Goal: Check status: Check status

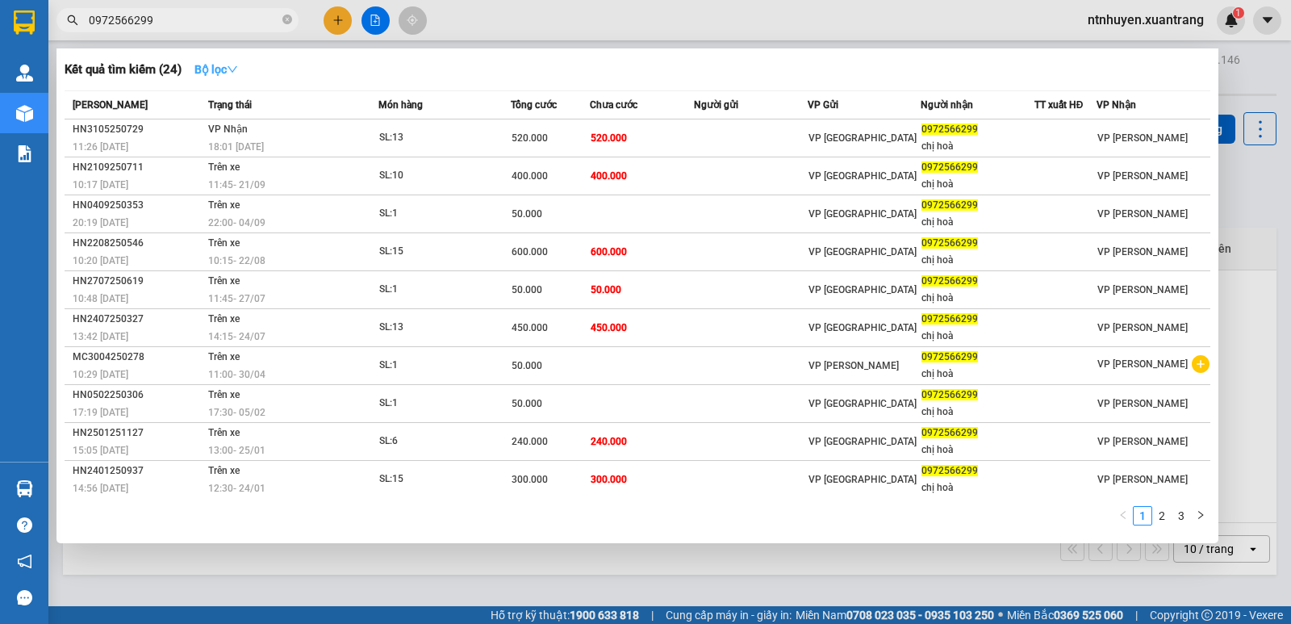
type input "0972566299"
click at [226, 71] on strong "Bộ lọc" at bounding box center [216, 69] width 44 height 13
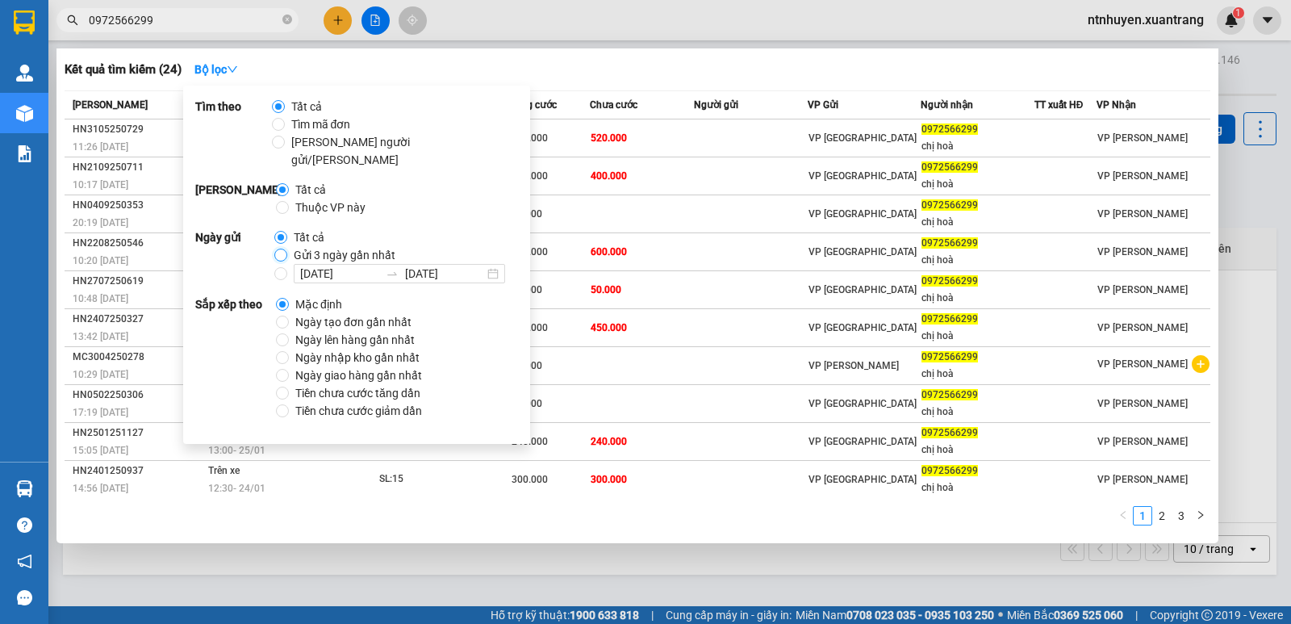
click at [278, 249] on input "Gửi 3 ngày gần nhất" at bounding box center [280, 255] width 13 height 13
radio input "true"
radio input "false"
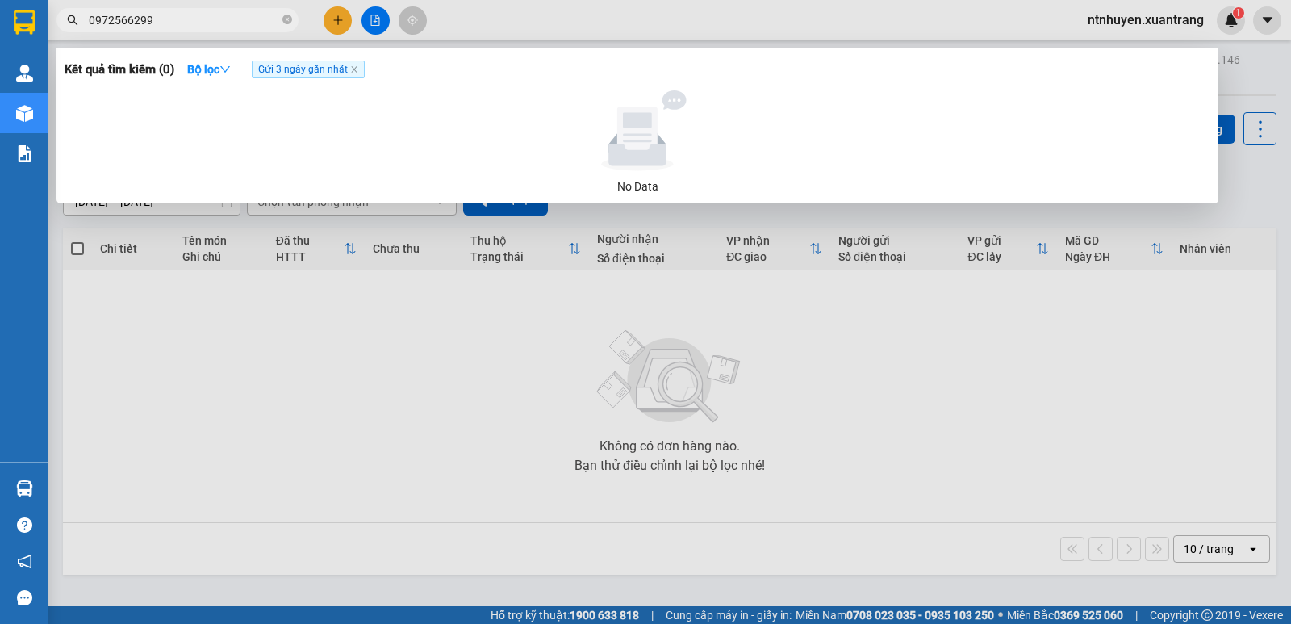
click at [621, 67] on div "Kết quả tìm kiếm ( 0 ) Bộ lọc Gửi 3 ngày gần nhất" at bounding box center [638, 69] width 1146 height 26
click at [205, 25] on input "0972566299" at bounding box center [184, 20] width 190 height 18
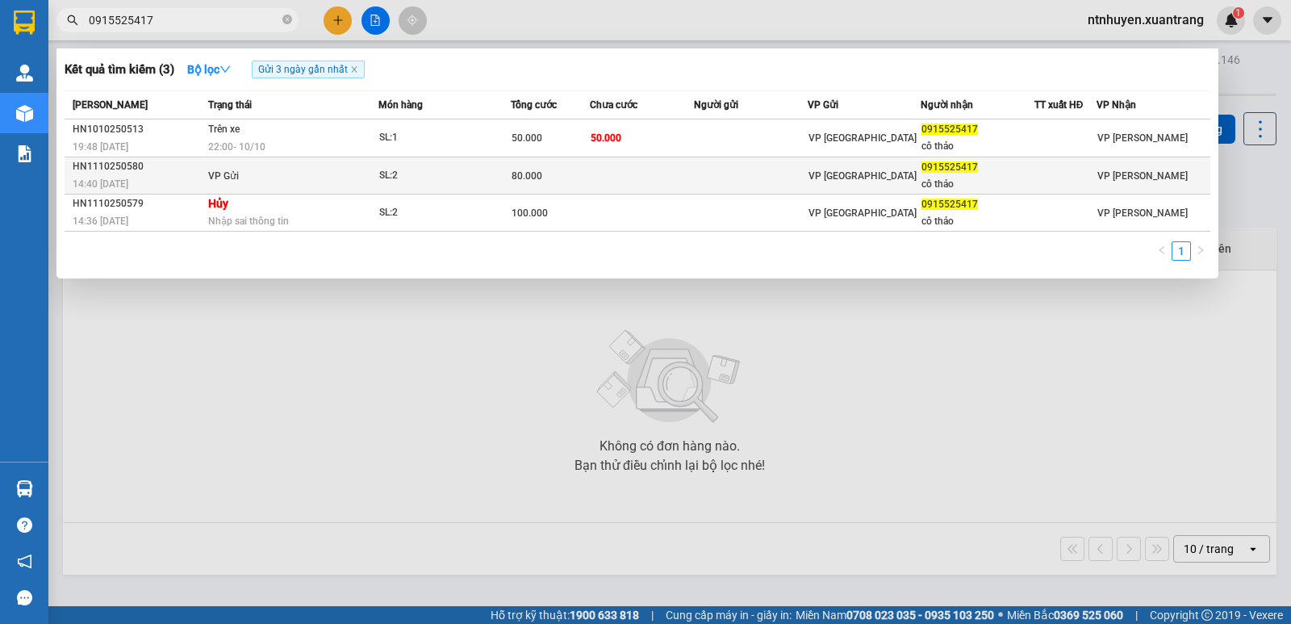
type input "0915525417"
click at [297, 182] on td "VP Gửi" at bounding box center [291, 175] width 174 height 37
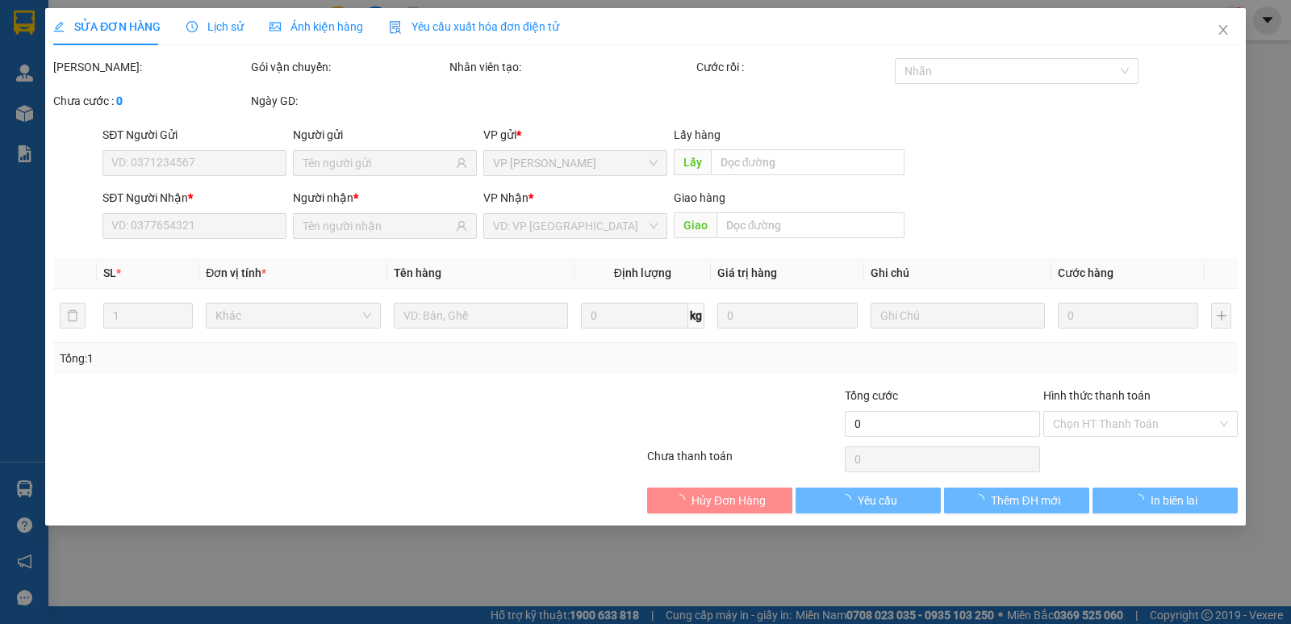
type input "0915525417"
type input "cô thảo"
type input "80.000"
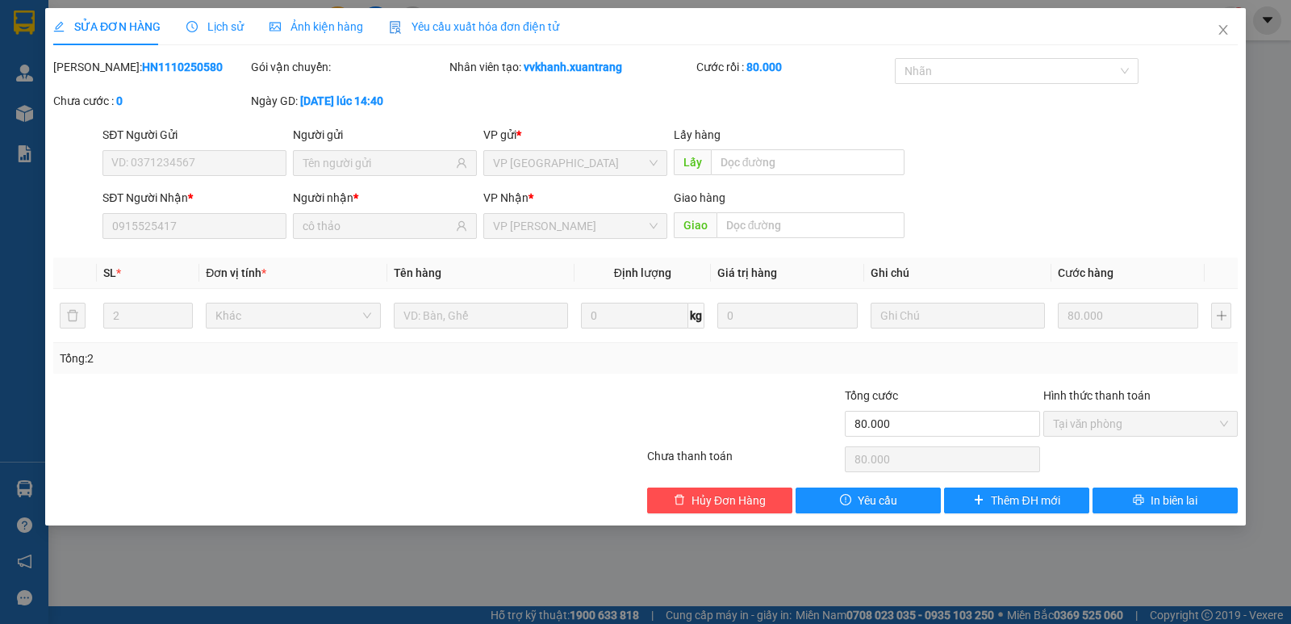
click at [302, 20] on span "Ảnh kiện hàng" at bounding box center [317, 26] width 94 height 13
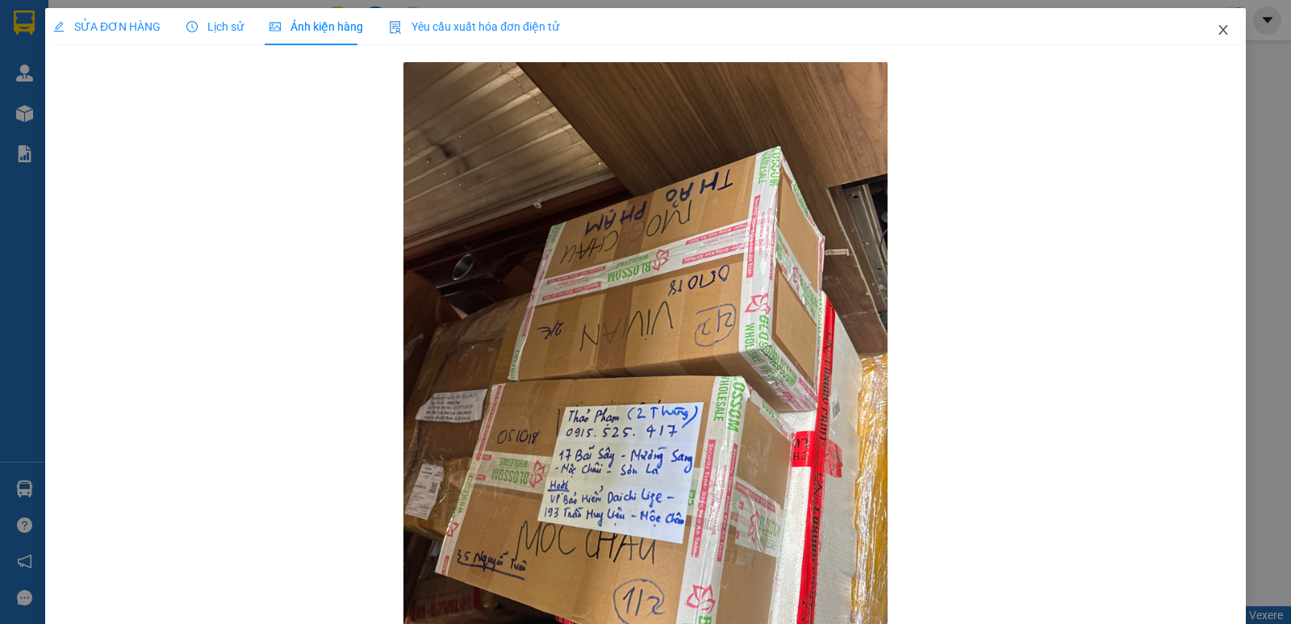
drag, startPoint x: 1221, startPoint y: 34, endPoint x: 215, endPoint y: 25, distance: 1005.4
click at [1220, 34] on span "Close" at bounding box center [1223, 30] width 45 height 45
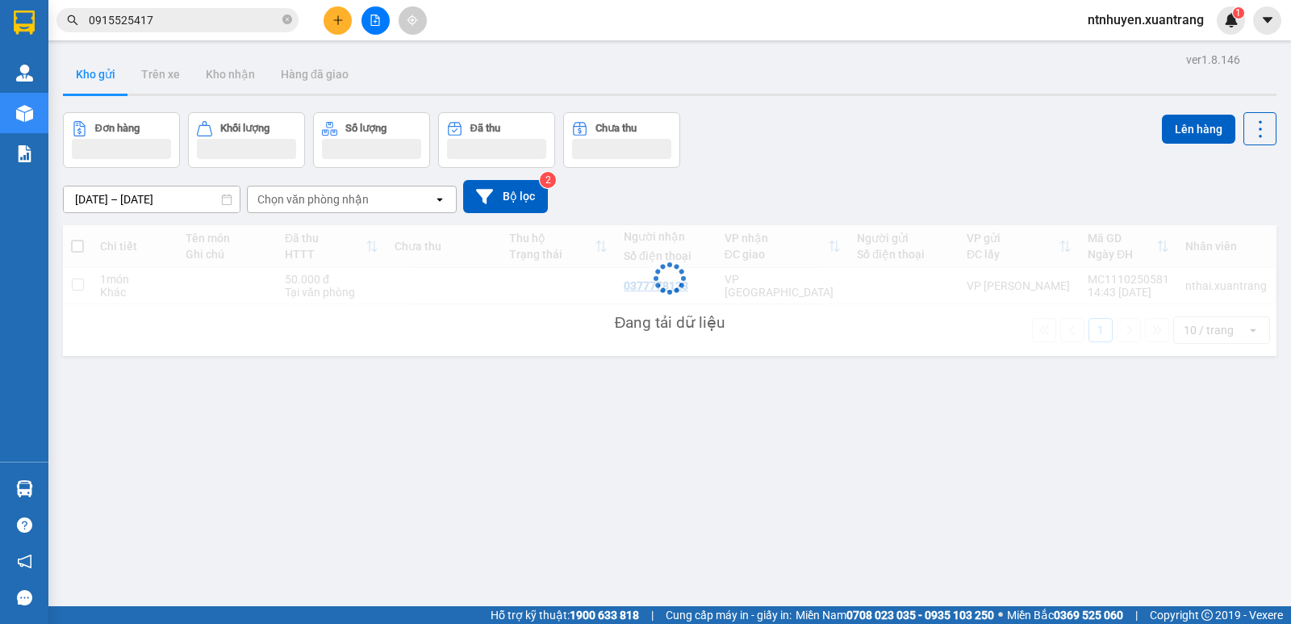
click at [208, 15] on input "0915525417" at bounding box center [184, 20] width 190 height 18
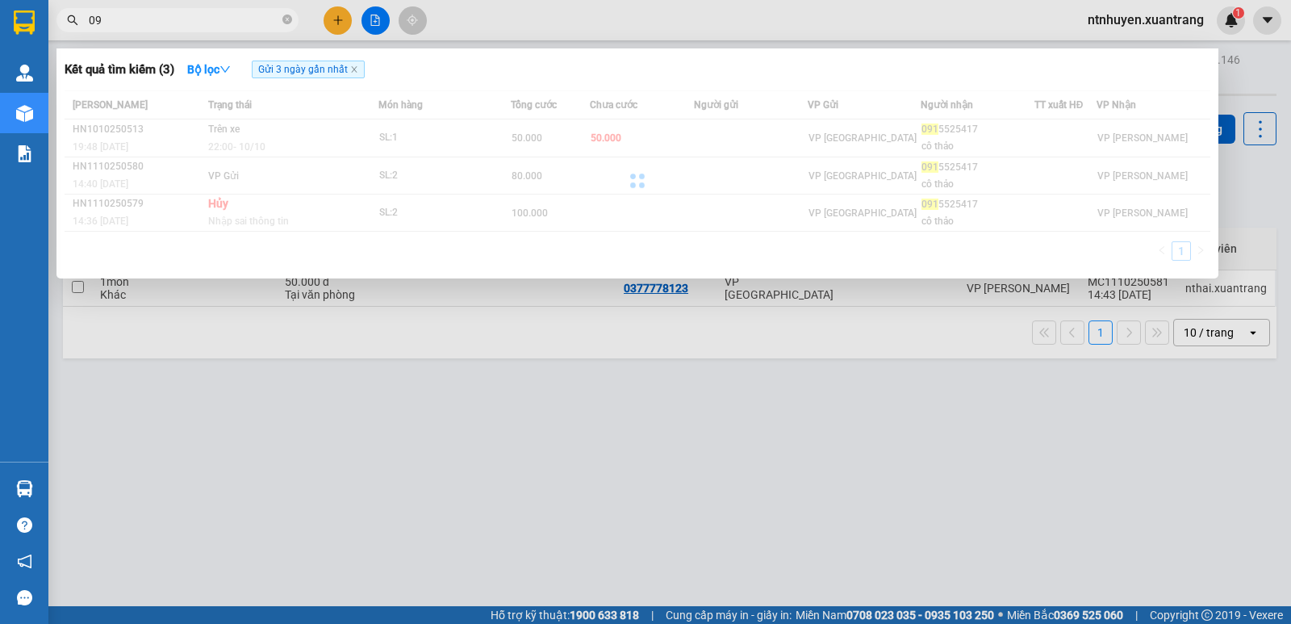
type input "0"
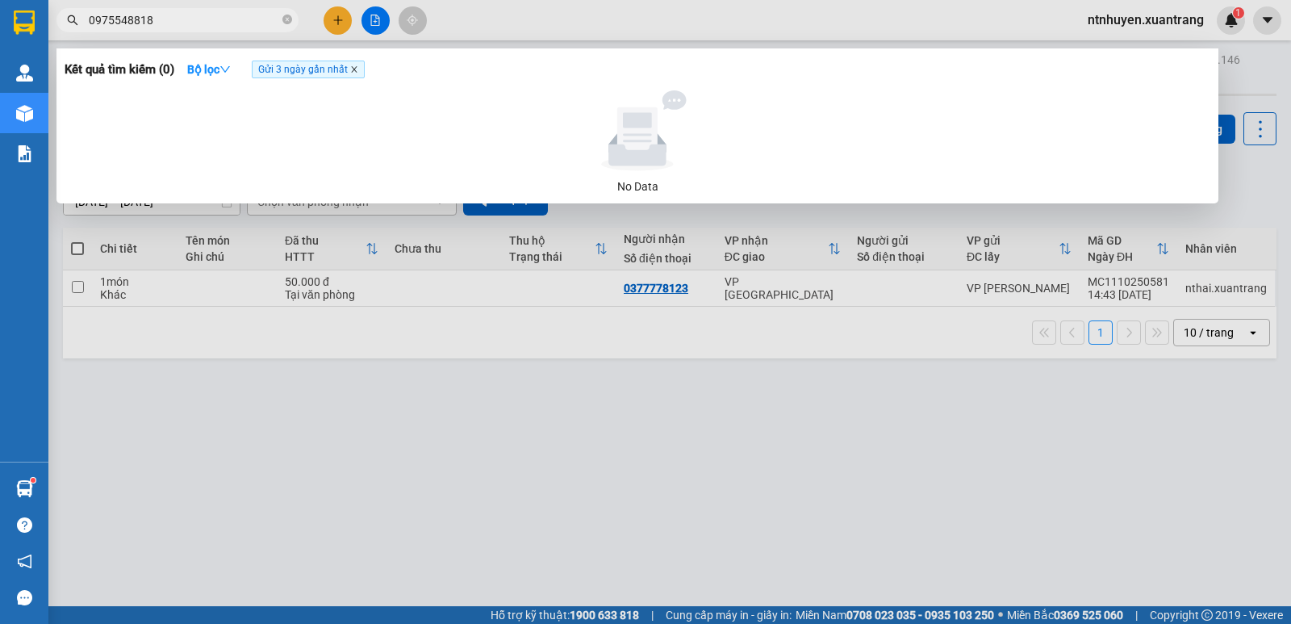
type input "0975548818"
click at [356, 73] on icon "close" at bounding box center [354, 69] width 8 height 8
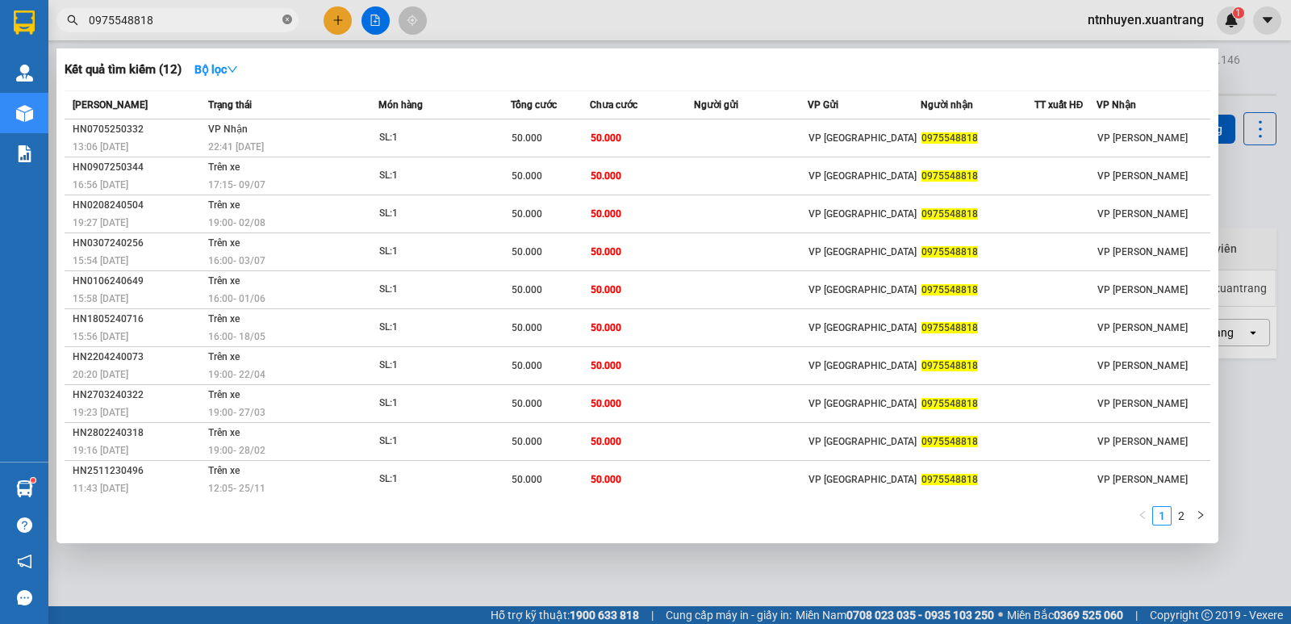
click at [288, 20] on icon "close-circle" at bounding box center [287, 20] width 10 height 10
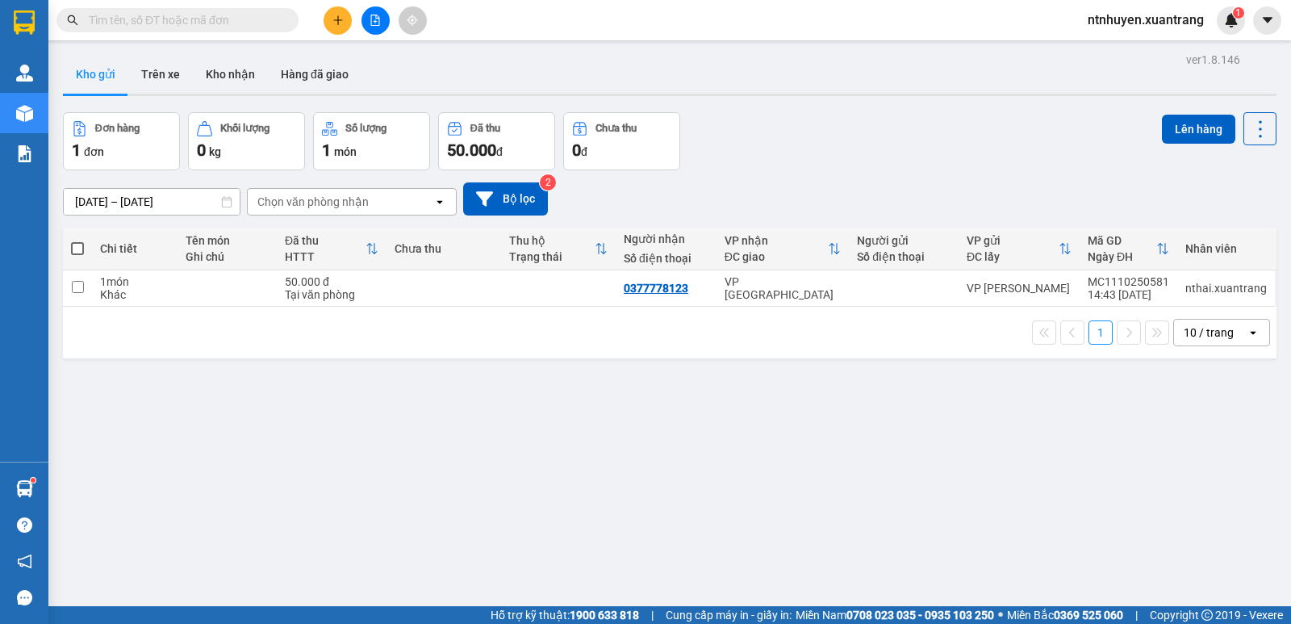
click at [157, 26] on input "text" at bounding box center [184, 20] width 190 height 18
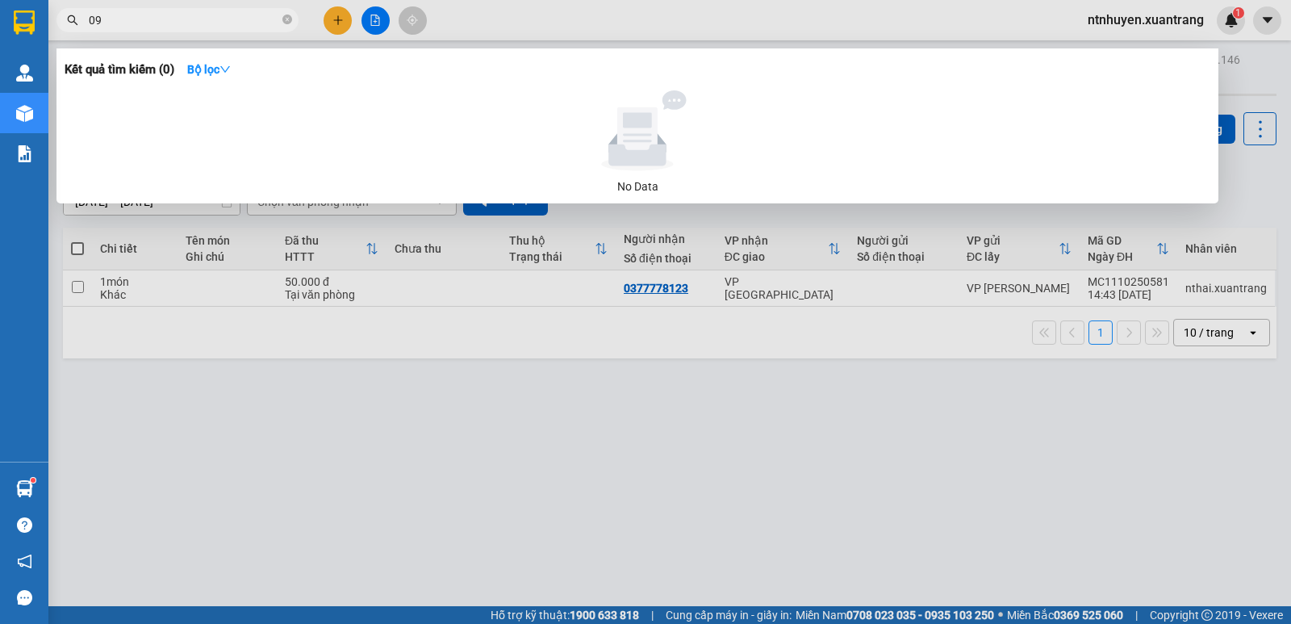
type input "0"
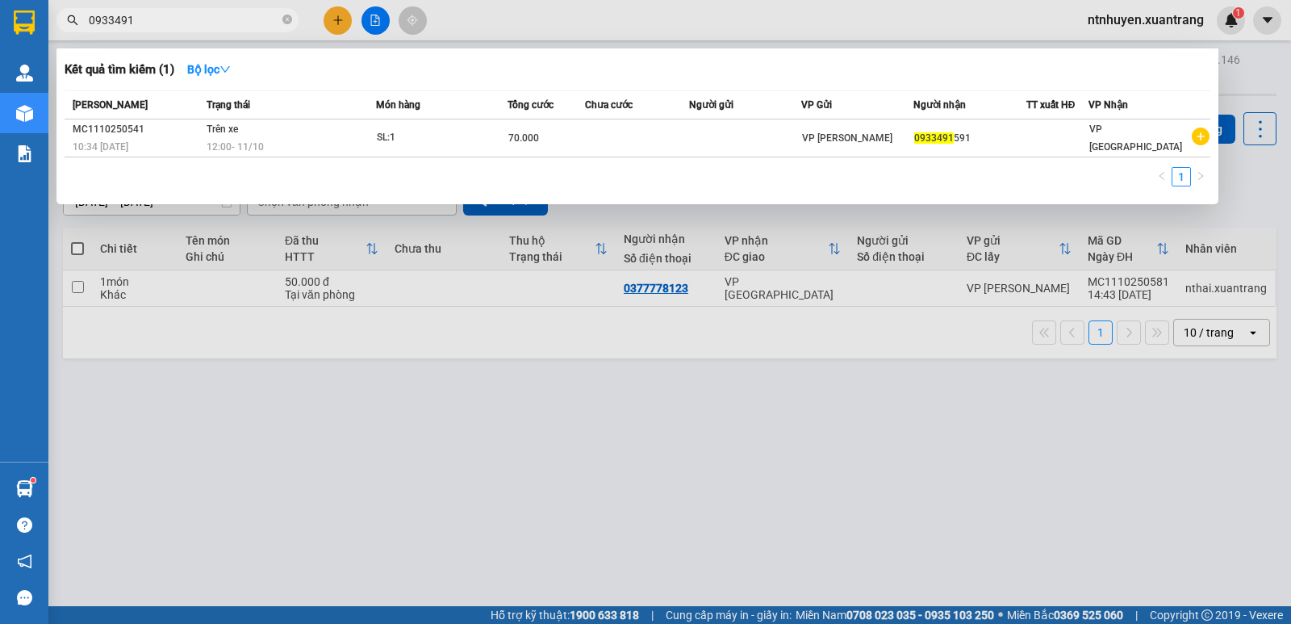
type input "0933491"
click at [281, 20] on span "0933491" at bounding box center [177, 20] width 242 height 24
click at [287, 20] on icon "close-circle" at bounding box center [287, 20] width 10 height 10
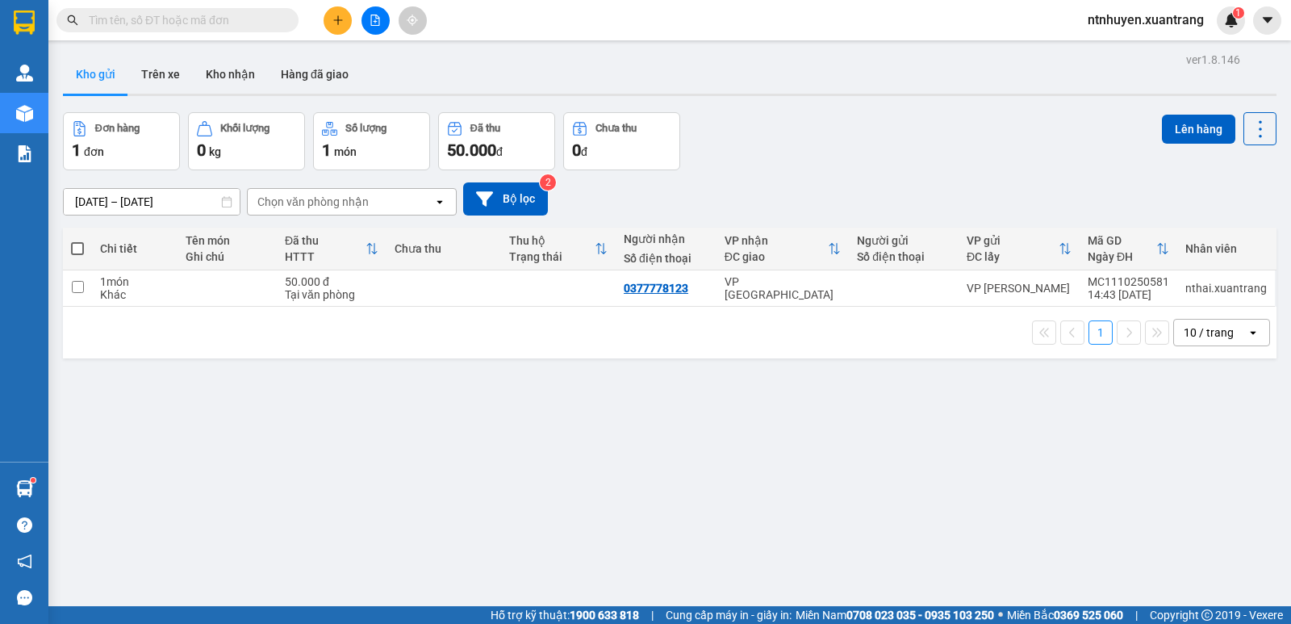
click at [485, 25] on div "Kết quả [PERSON_NAME] ( 1 ) Bộ lọc Mã ĐH Trạng thái Món hàng [PERSON_NAME] [PER…" at bounding box center [645, 20] width 1291 height 40
click at [163, 22] on input "text" at bounding box center [184, 20] width 190 height 18
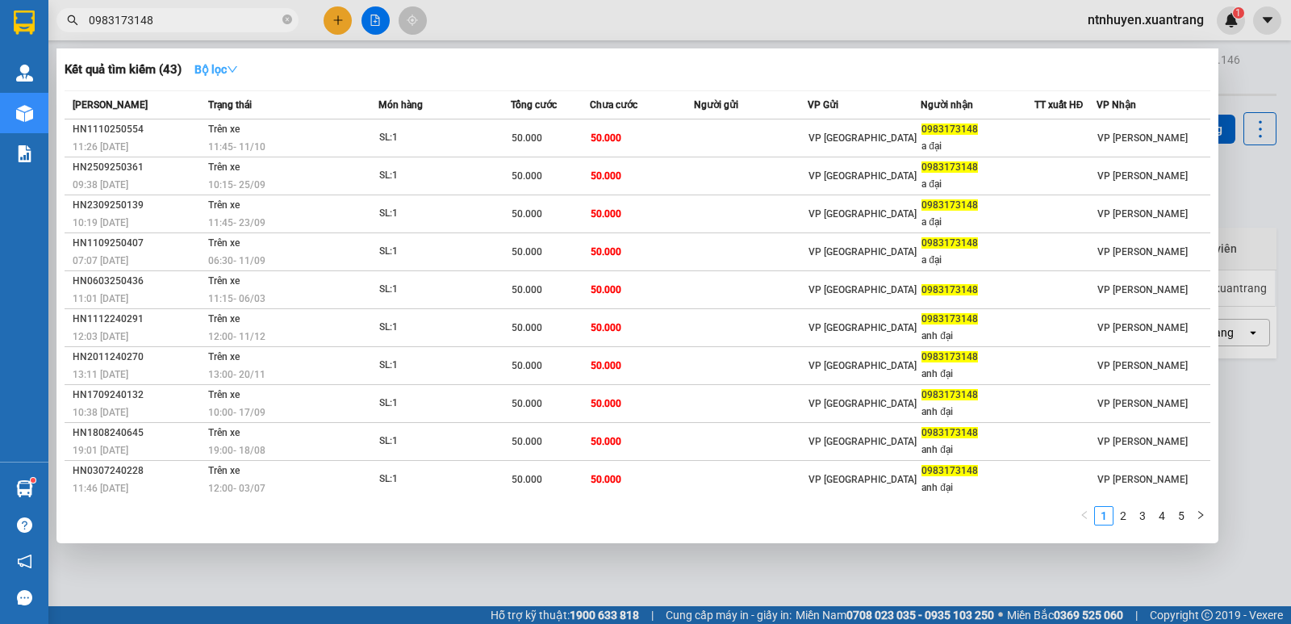
type input "0983173148"
click at [201, 65] on strong "Bộ lọc" at bounding box center [216, 69] width 44 height 13
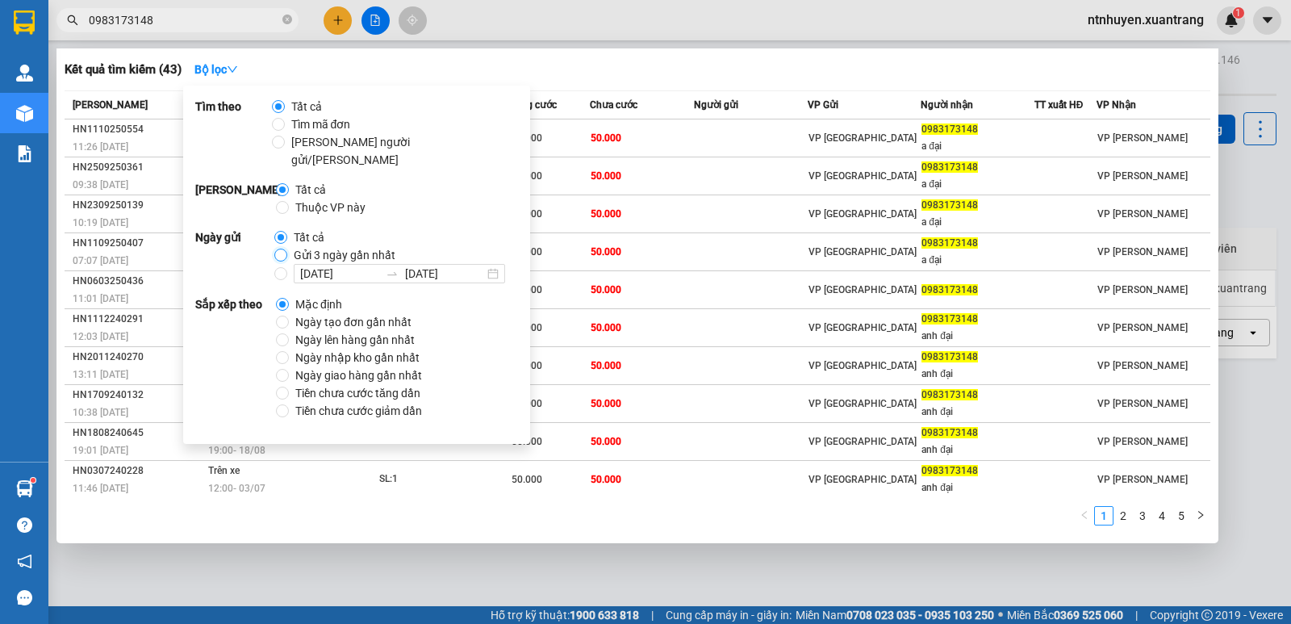
click at [281, 249] on input "Gửi 3 ngày gần nhất" at bounding box center [280, 255] width 13 height 13
radio input "true"
radio input "false"
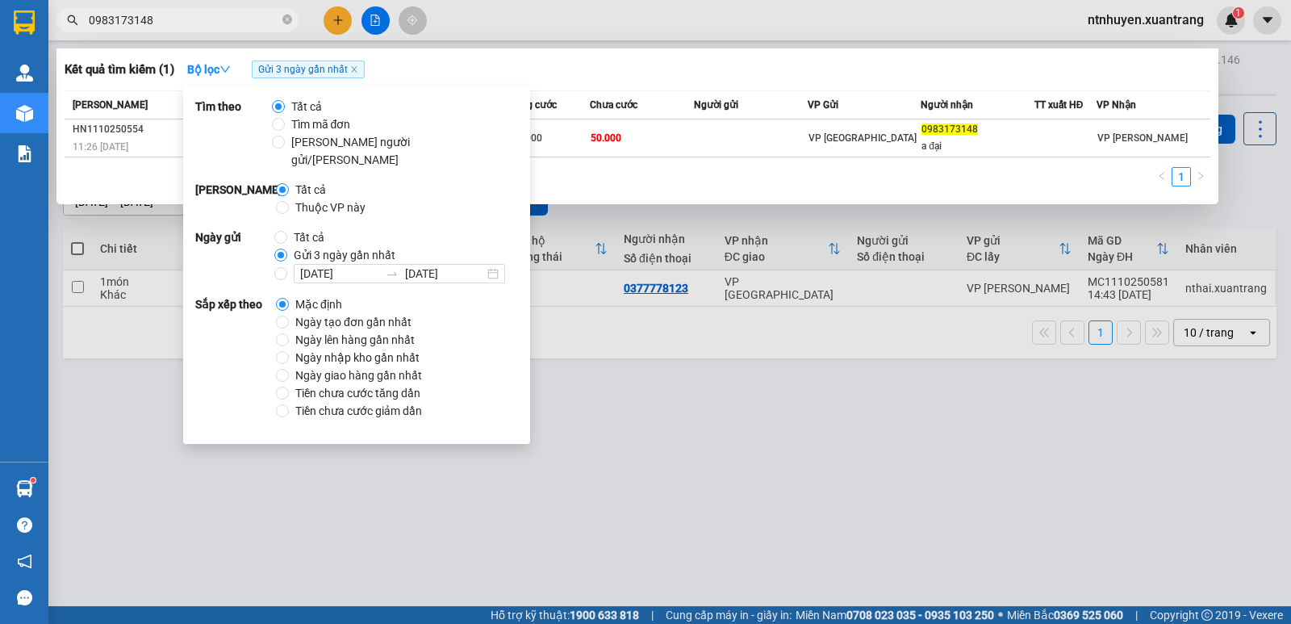
click at [537, 68] on div "Kết quả tìm kiếm ( 1 ) Bộ lọc Gửi 3 ngày gần nhất" at bounding box center [638, 69] width 1146 height 26
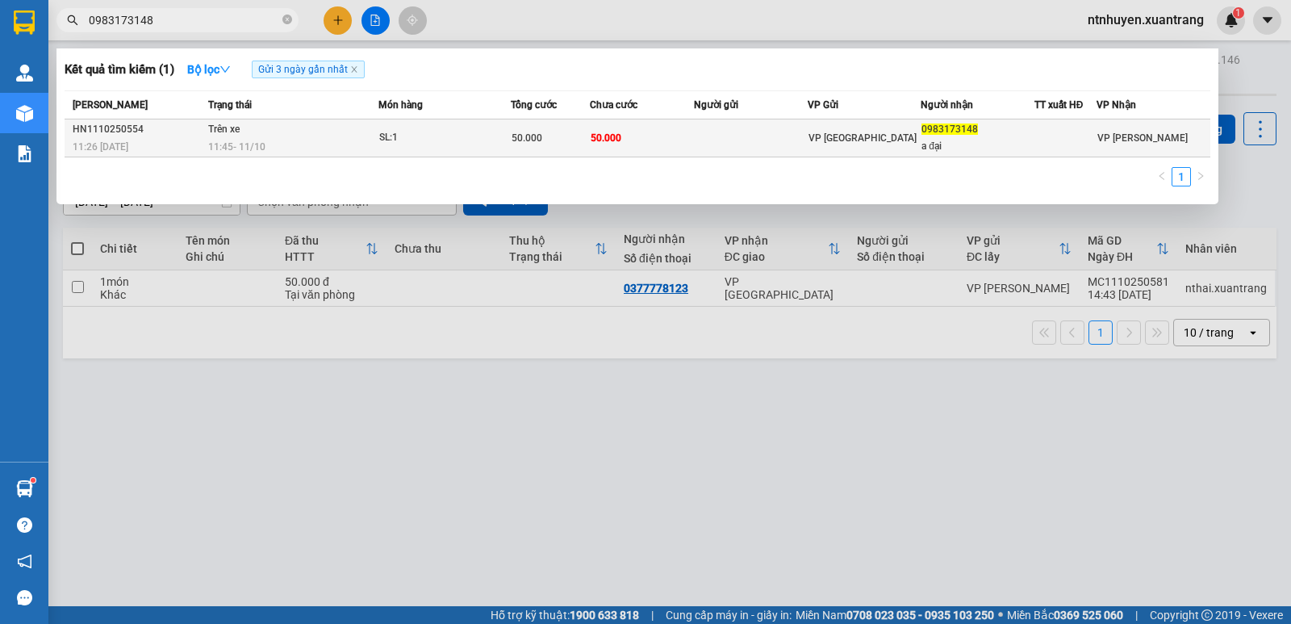
click at [306, 143] on div "11:45 [DATE]" at bounding box center [292, 147] width 169 height 18
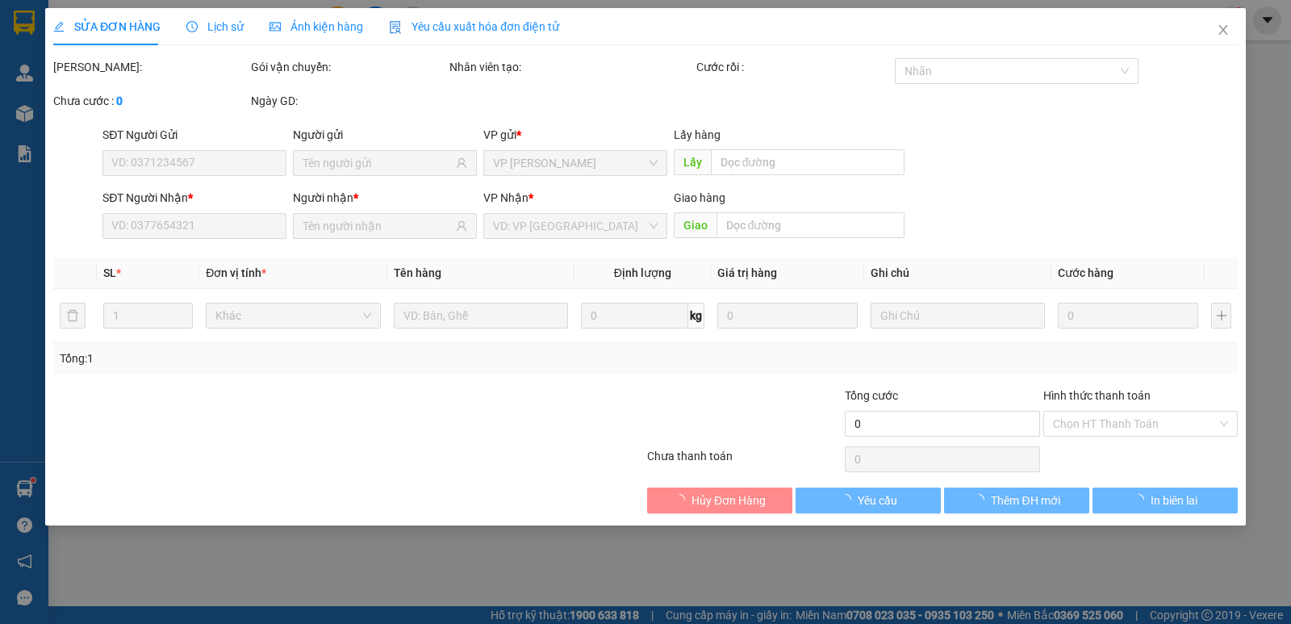
type input "0983173148"
type input "a đại"
type input "50.000"
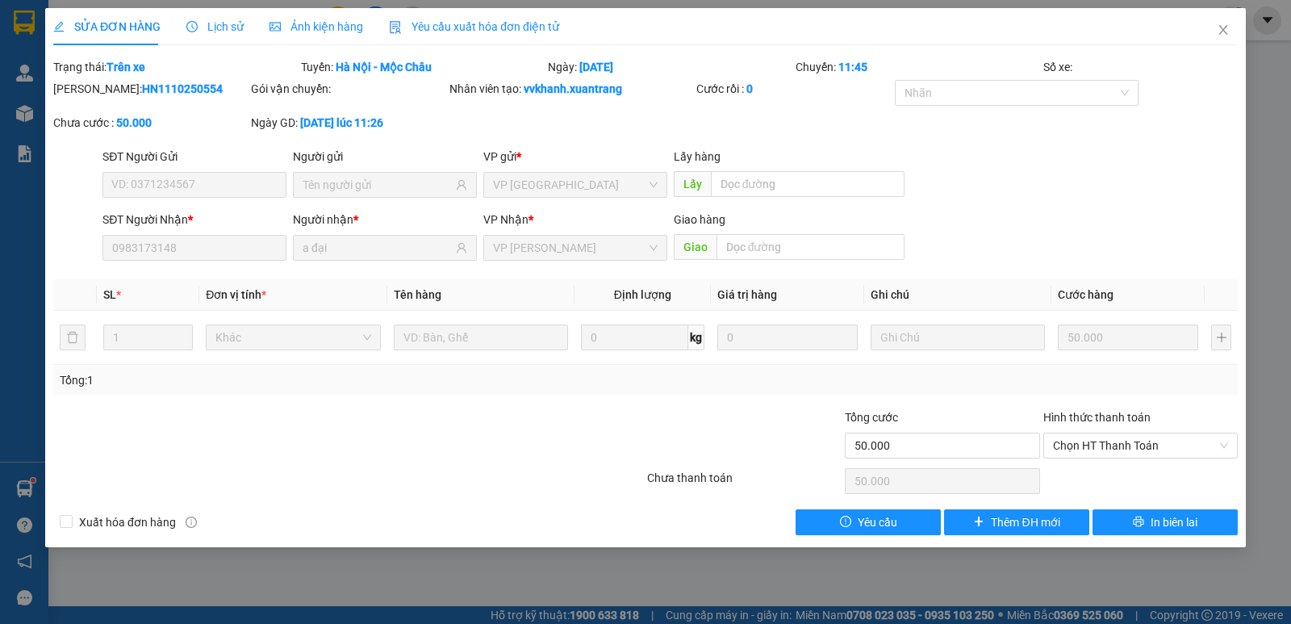
click at [299, 28] on span "Ảnh kiện hàng" at bounding box center [317, 26] width 94 height 13
